Goal: Transaction & Acquisition: Purchase product/service

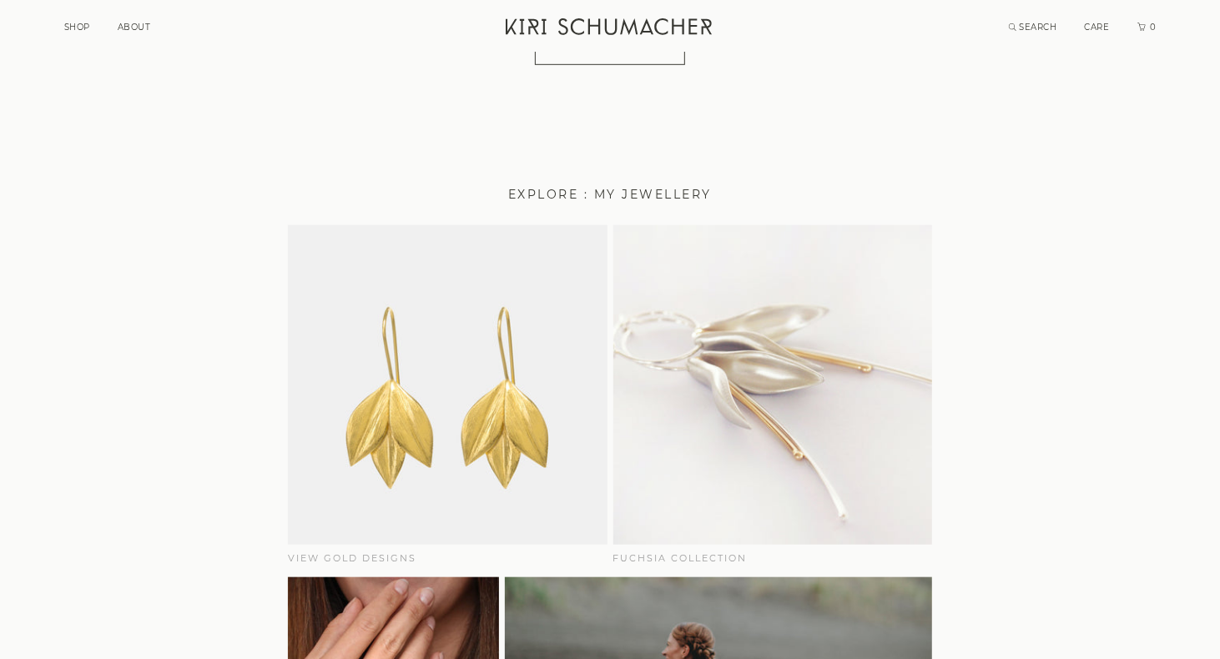
scroll to position [667, 0]
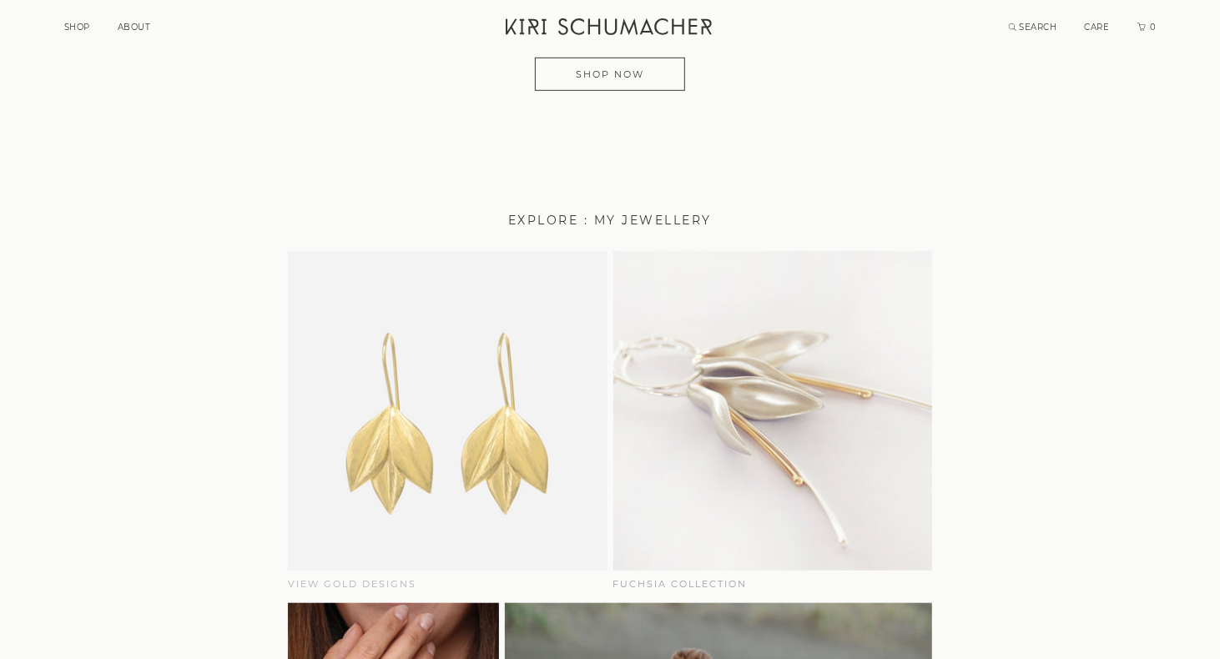
click at [451, 461] on img at bounding box center [448, 411] width 320 height 320
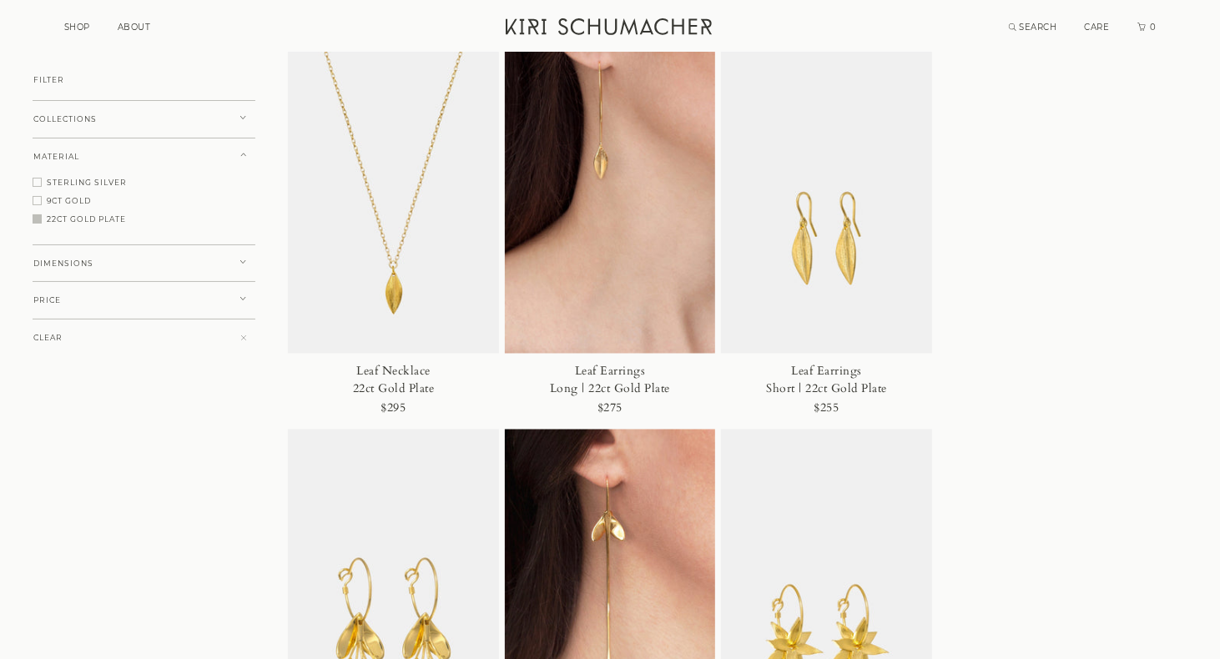
scroll to position [1585, 0]
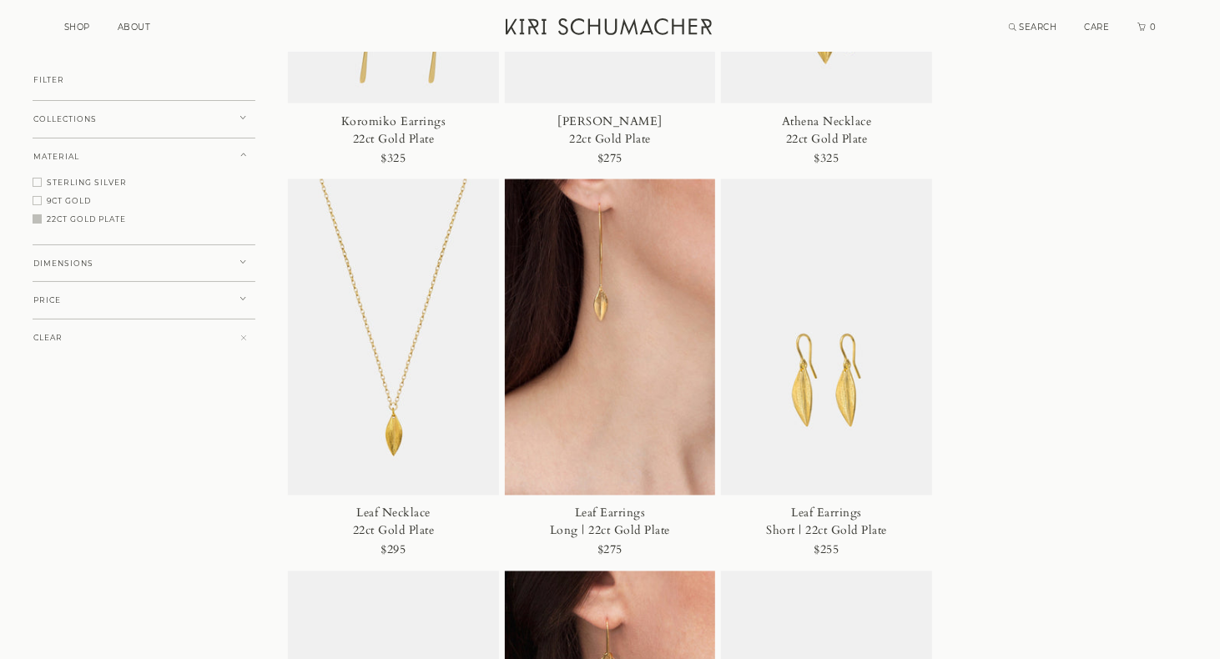
click at [604, 272] on img at bounding box center [610, 337] width 211 height 317
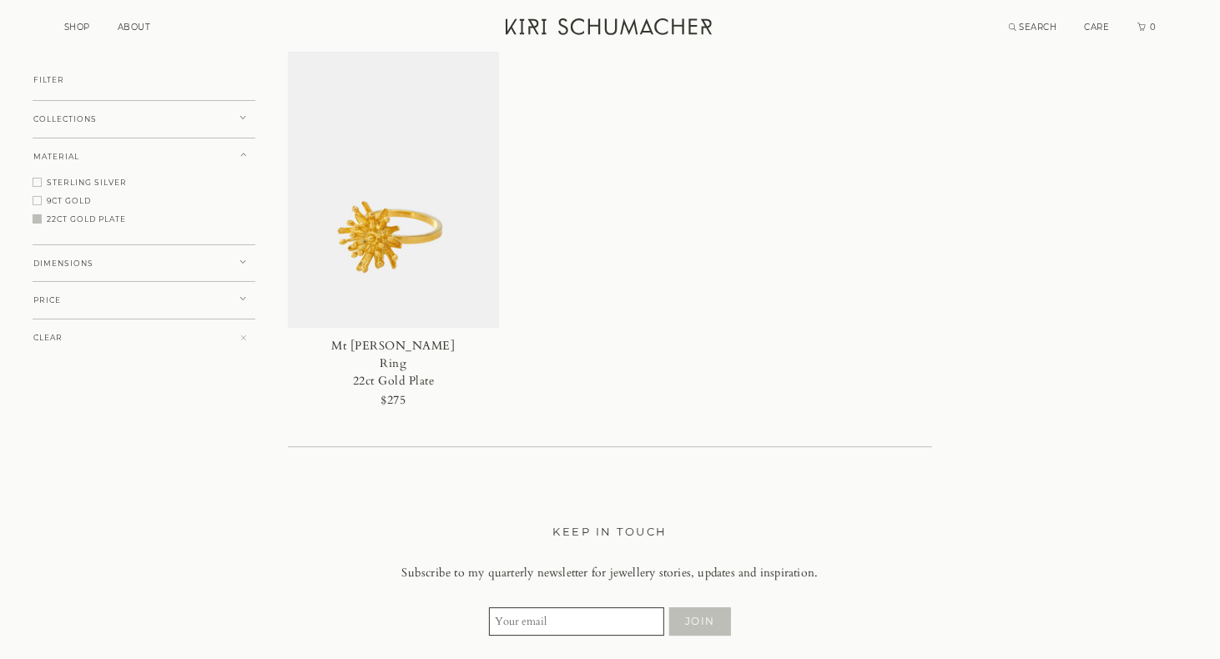
scroll to position [3004, 0]
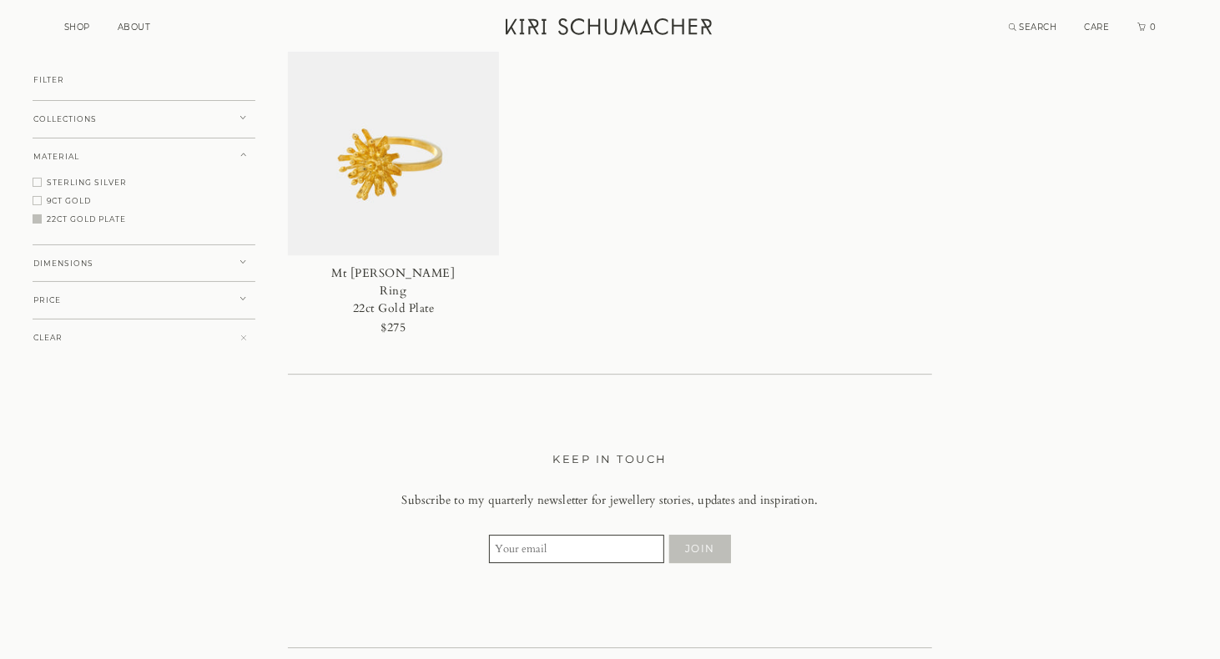
click at [33, 202] on span at bounding box center [37, 200] width 9 height 9
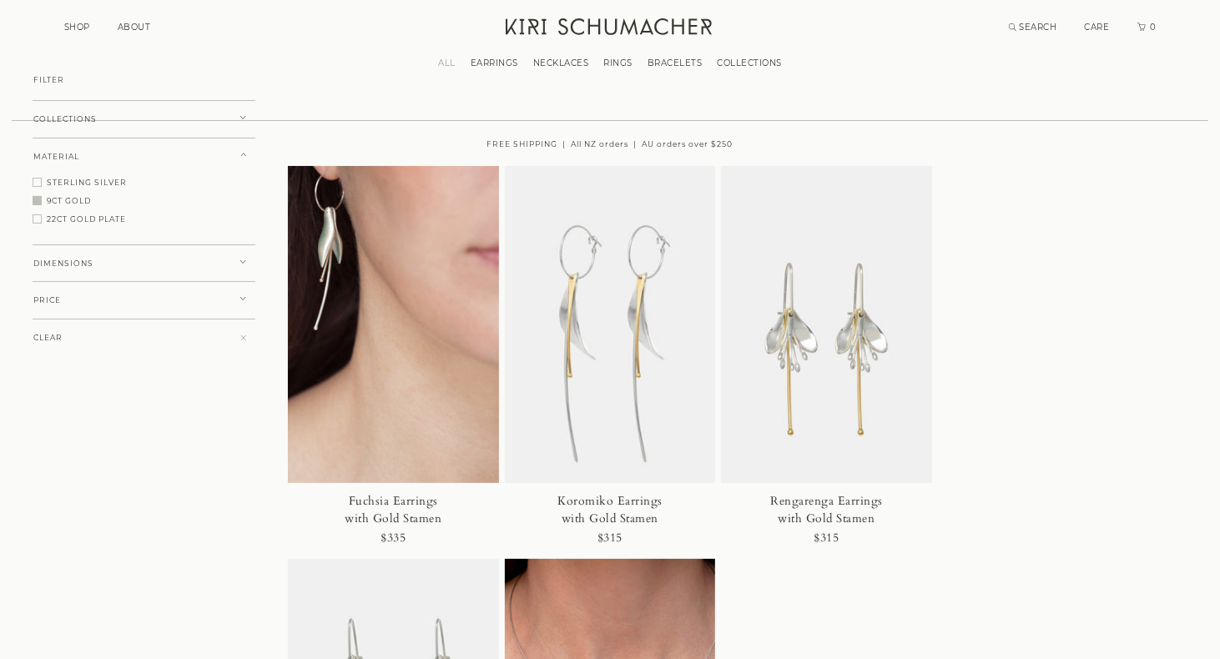
scroll to position [0, 0]
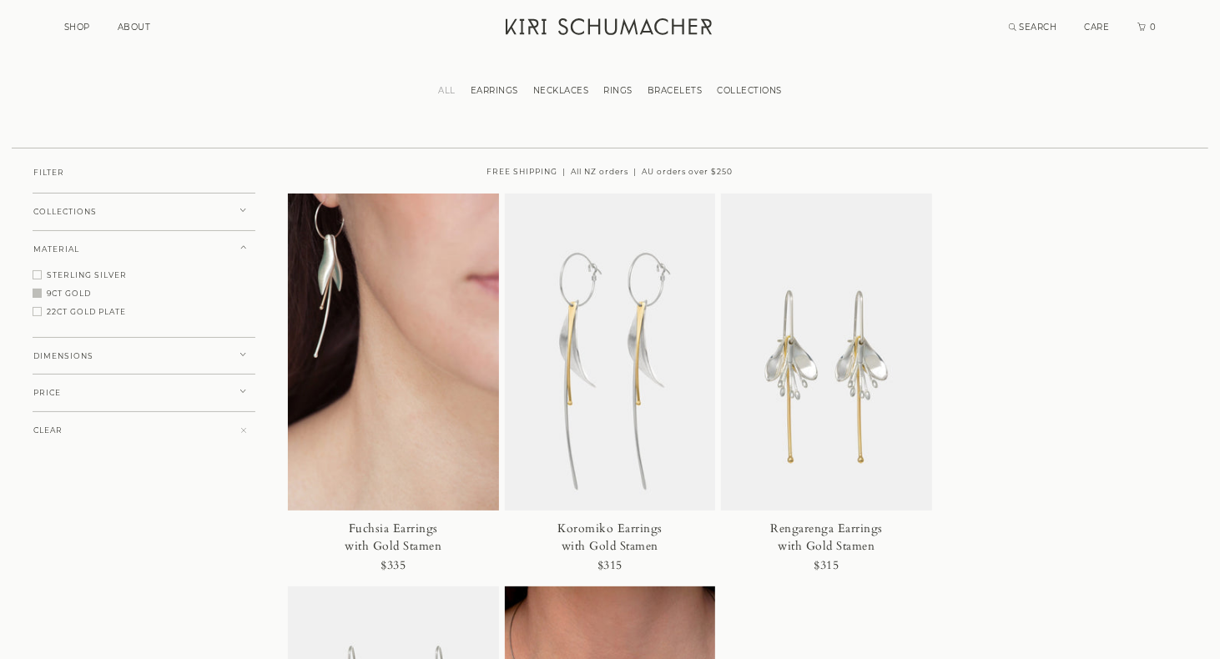
click at [493, 92] on link "EARRINGS" at bounding box center [494, 90] width 63 height 11
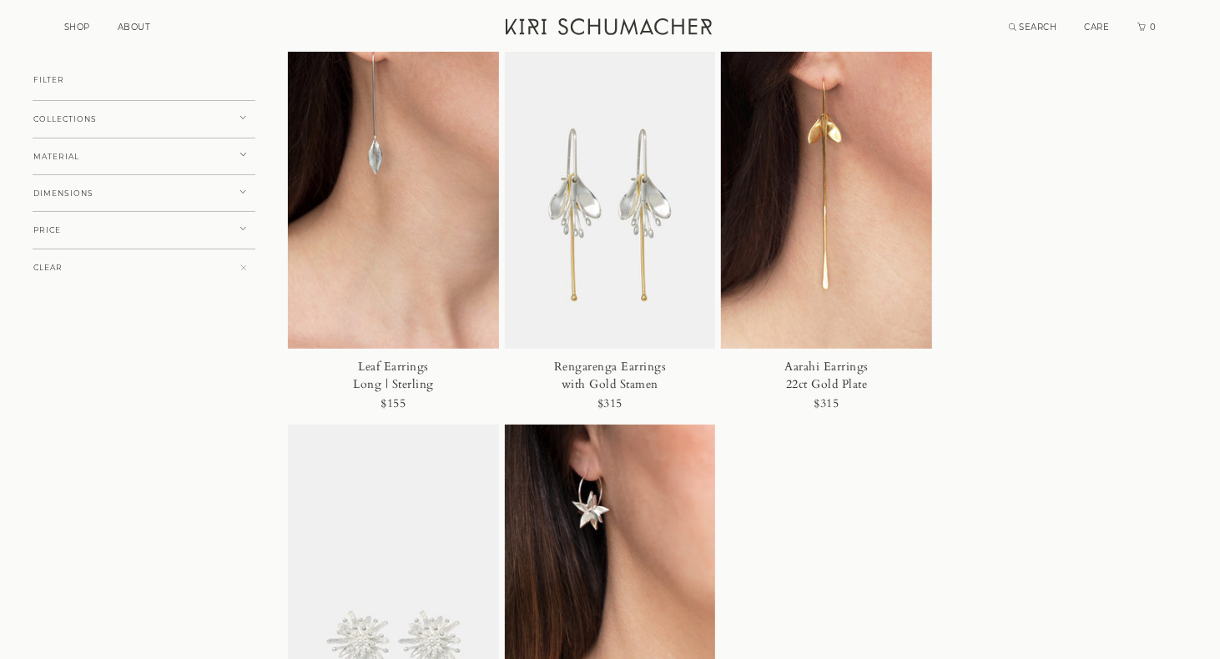
scroll to position [4422, 0]
